Goal: Book appointment/travel/reservation

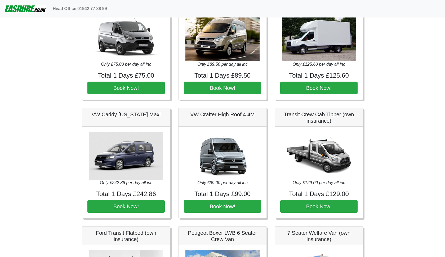
scroll to position [279, 0]
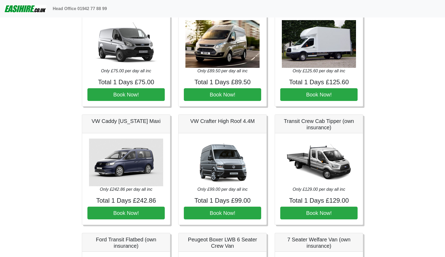
click at [222, 162] on img at bounding box center [222, 162] width 74 height 48
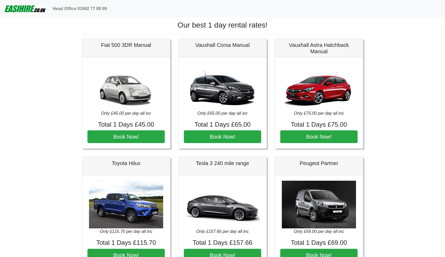
scroll to position [0, 0]
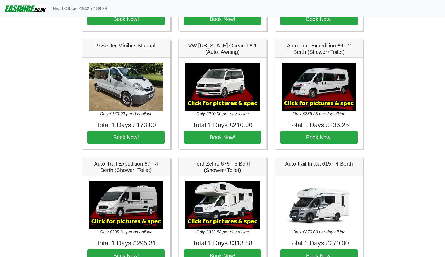
scroll to position [590, 0]
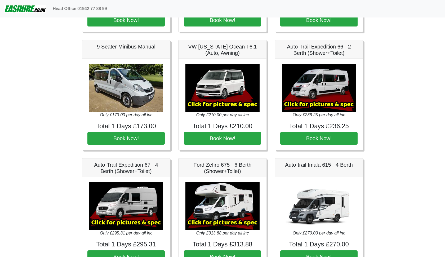
click at [331, 99] on img at bounding box center [319, 88] width 74 height 48
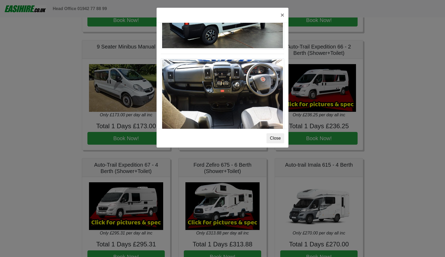
scroll to position [476, 0]
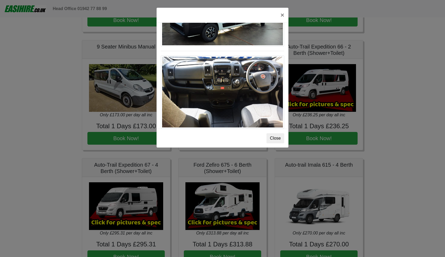
click at [273, 138] on button "Close" at bounding box center [275, 138] width 18 height 10
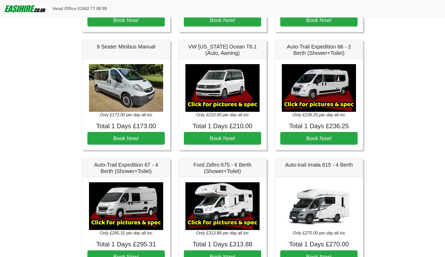
click at [136, 198] on img at bounding box center [126, 206] width 74 height 48
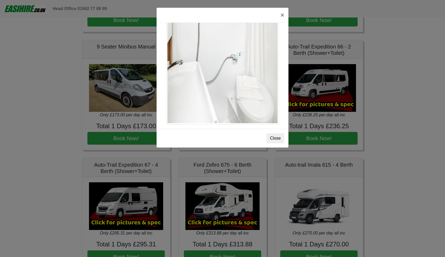
scroll to position [728, 0]
click at [275, 137] on button "Close" at bounding box center [275, 138] width 18 height 10
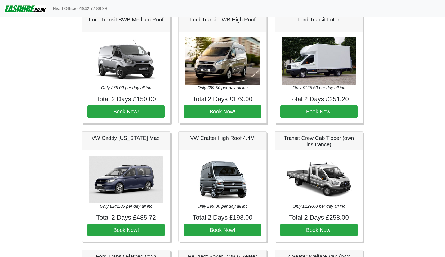
scroll to position [258, 0]
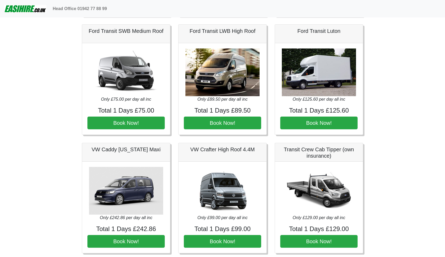
scroll to position [250, 0]
